Goal: Navigation & Orientation: Go to known website

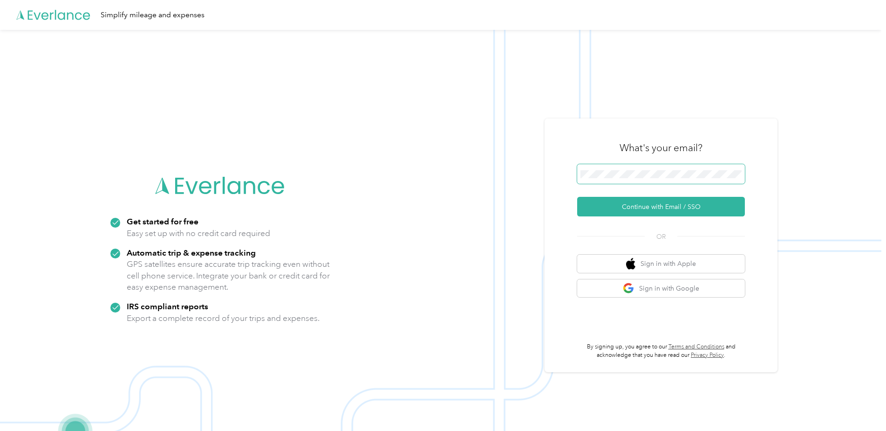
click at [619, 166] on span at bounding box center [661, 174] width 168 height 20
